Goal: Task Accomplishment & Management: Manage account settings

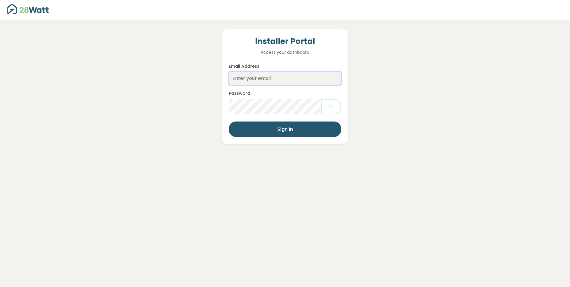
click at [280, 78] on input "Email Address" at bounding box center [285, 78] width 112 height 13
type input "[EMAIL_ADDRESS][DOMAIN_NAME]"
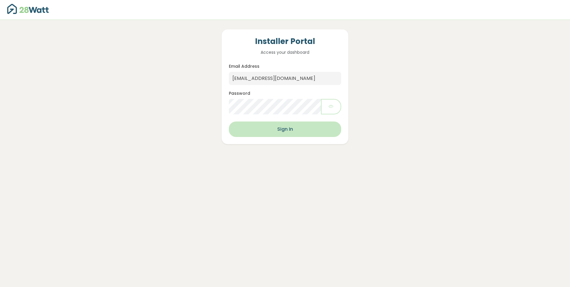
click at [284, 130] on button "Sign In" at bounding box center [285, 128] width 112 height 15
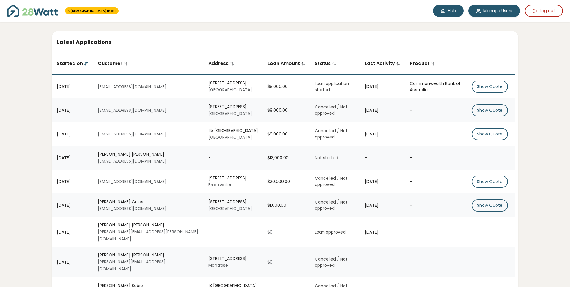
click at [444, 10] on icon at bounding box center [443, 11] width 4 height 4
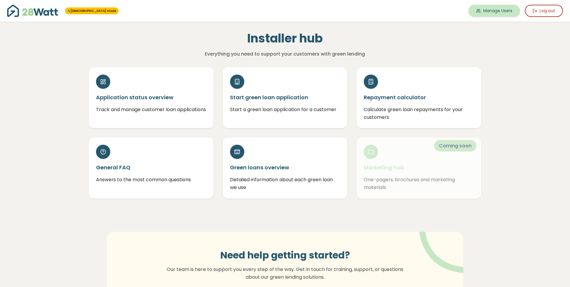
click at [493, 15] on link "Manage Users" at bounding box center [494, 11] width 52 height 12
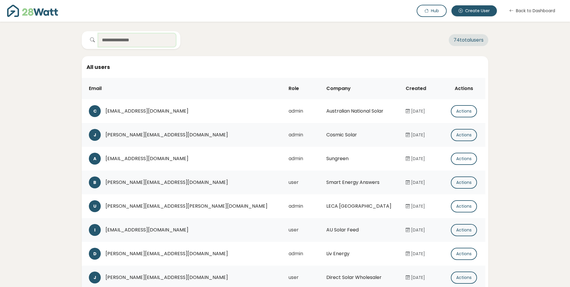
click at [123, 38] on input "text" at bounding box center [136, 40] width 77 height 13
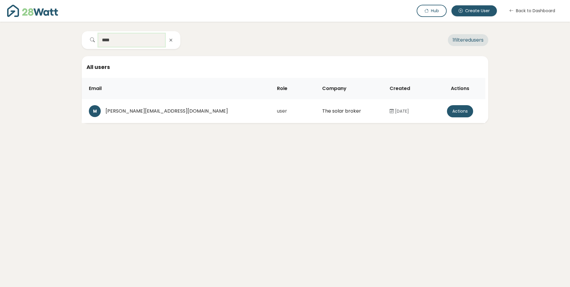
type input "****"
click at [455, 115] on button "Actions" at bounding box center [460, 111] width 26 height 12
click at [455, 120] on button "Create password link" at bounding box center [452, 123] width 66 height 12
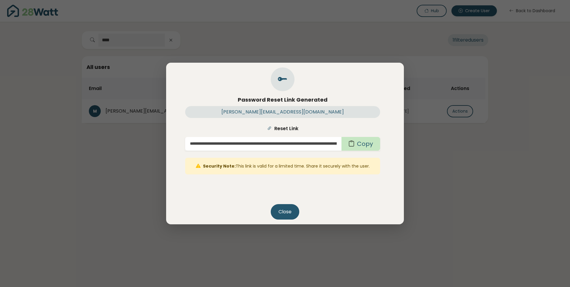
click at [355, 143] on button "Copy" at bounding box center [360, 144] width 39 height 14
